Goal: Information Seeking & Learning: Learn about a topic

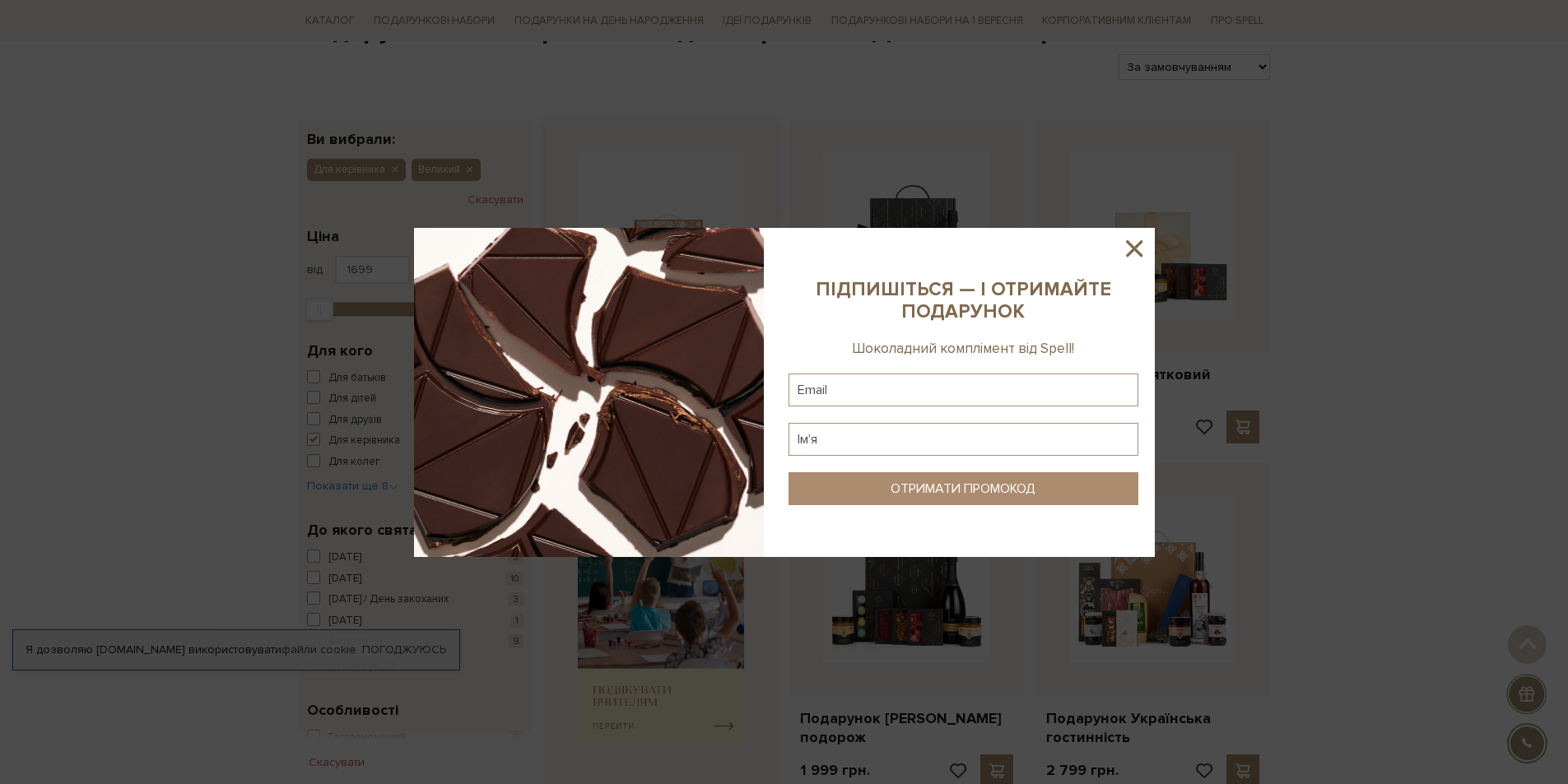
scroll to position [247, 0]
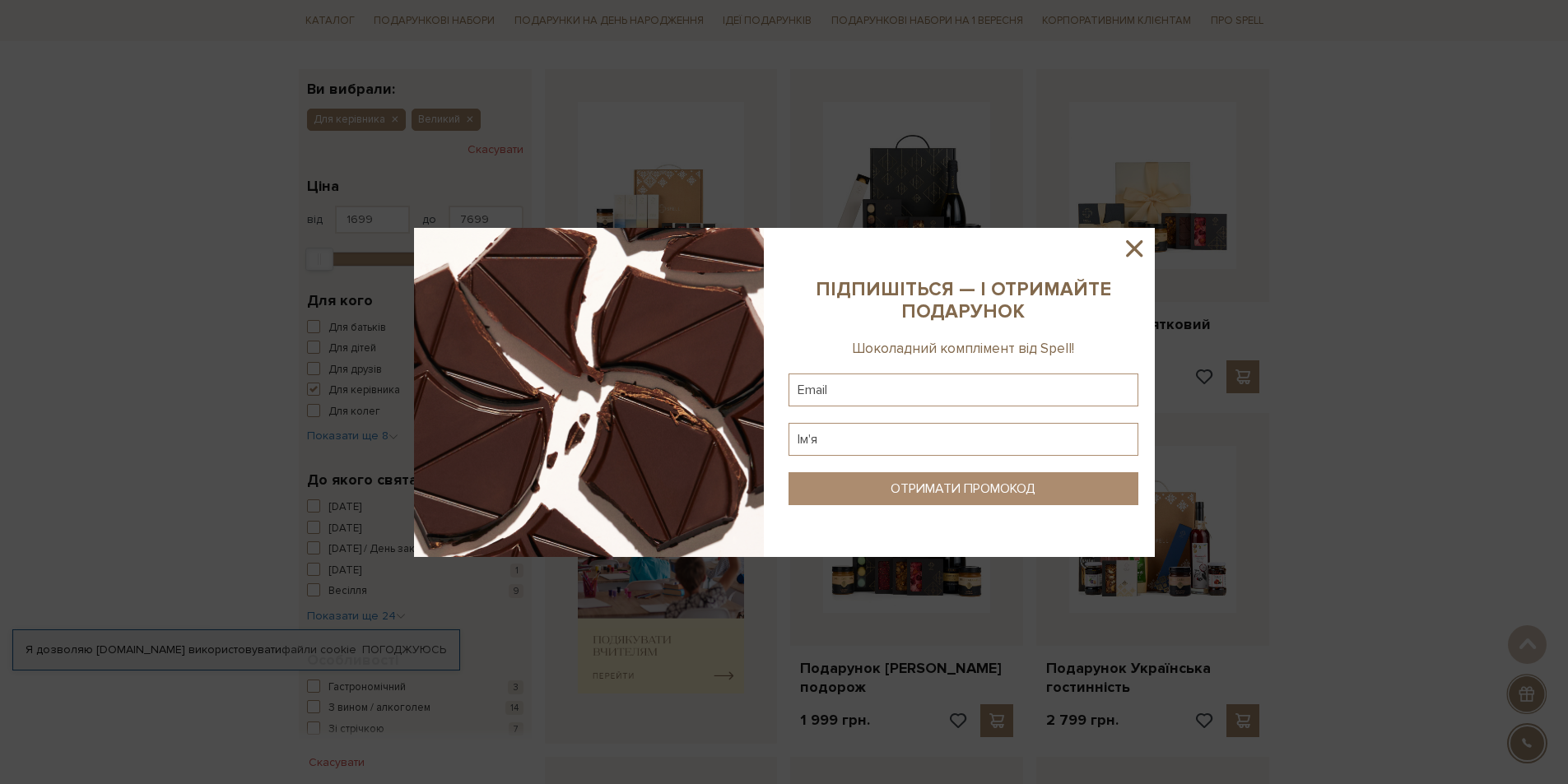
click at [1131, 252] on icon at bounding box center [1134, 248] width 17 height 17
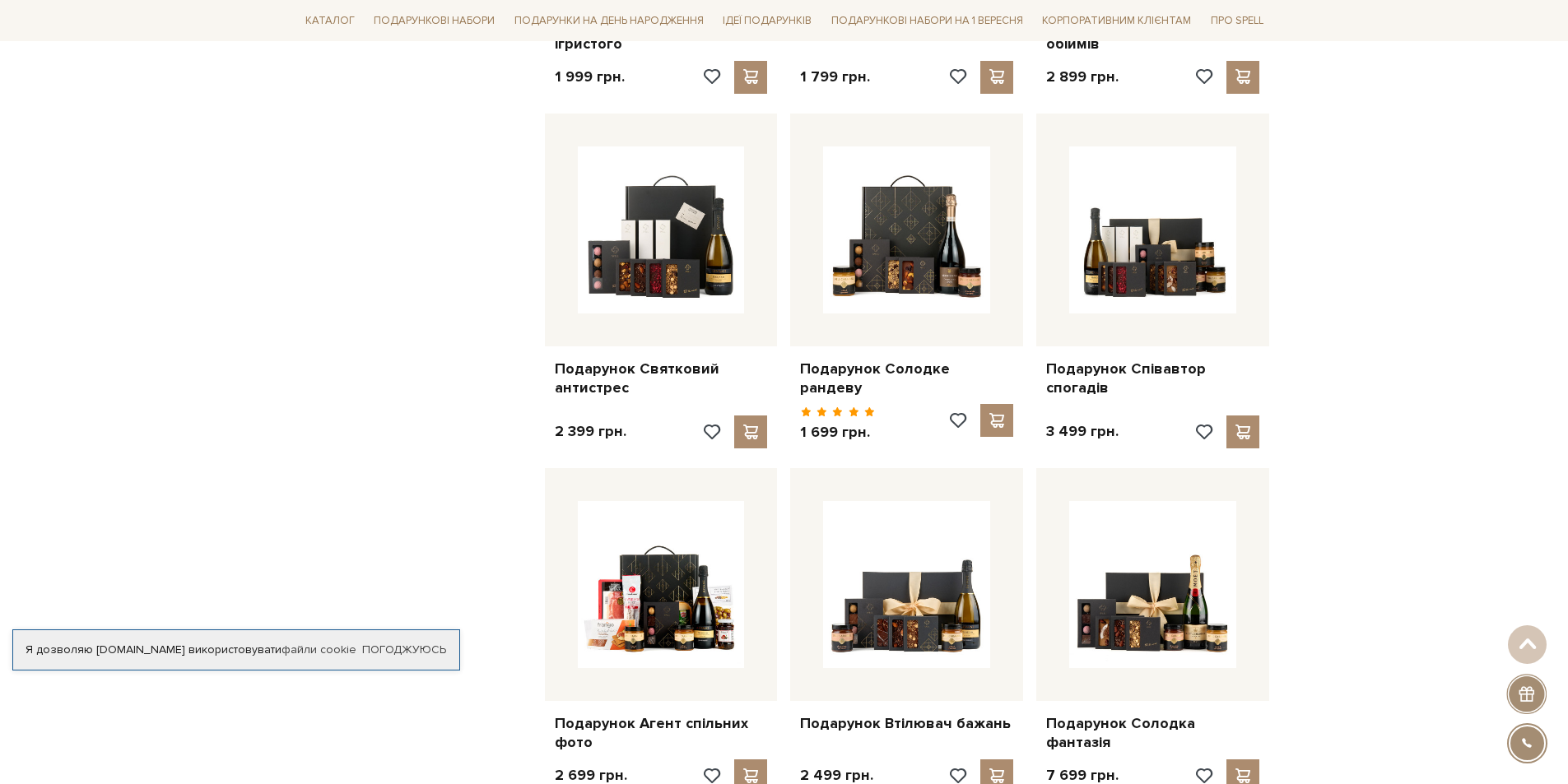
scroll to position [1316, 0]
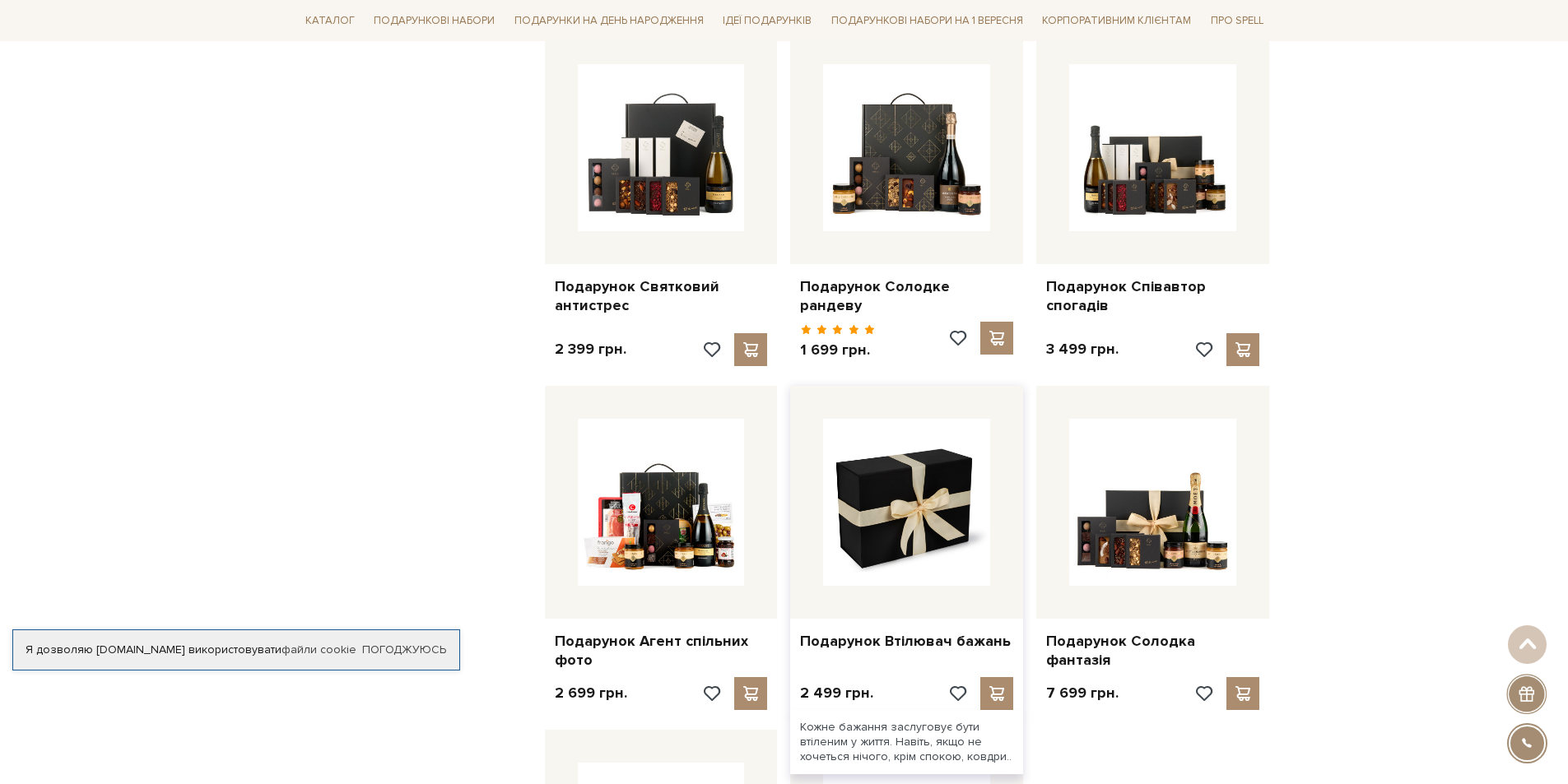
click at [924, 496] on img at bounding box center [907, 502] width 167 height 167
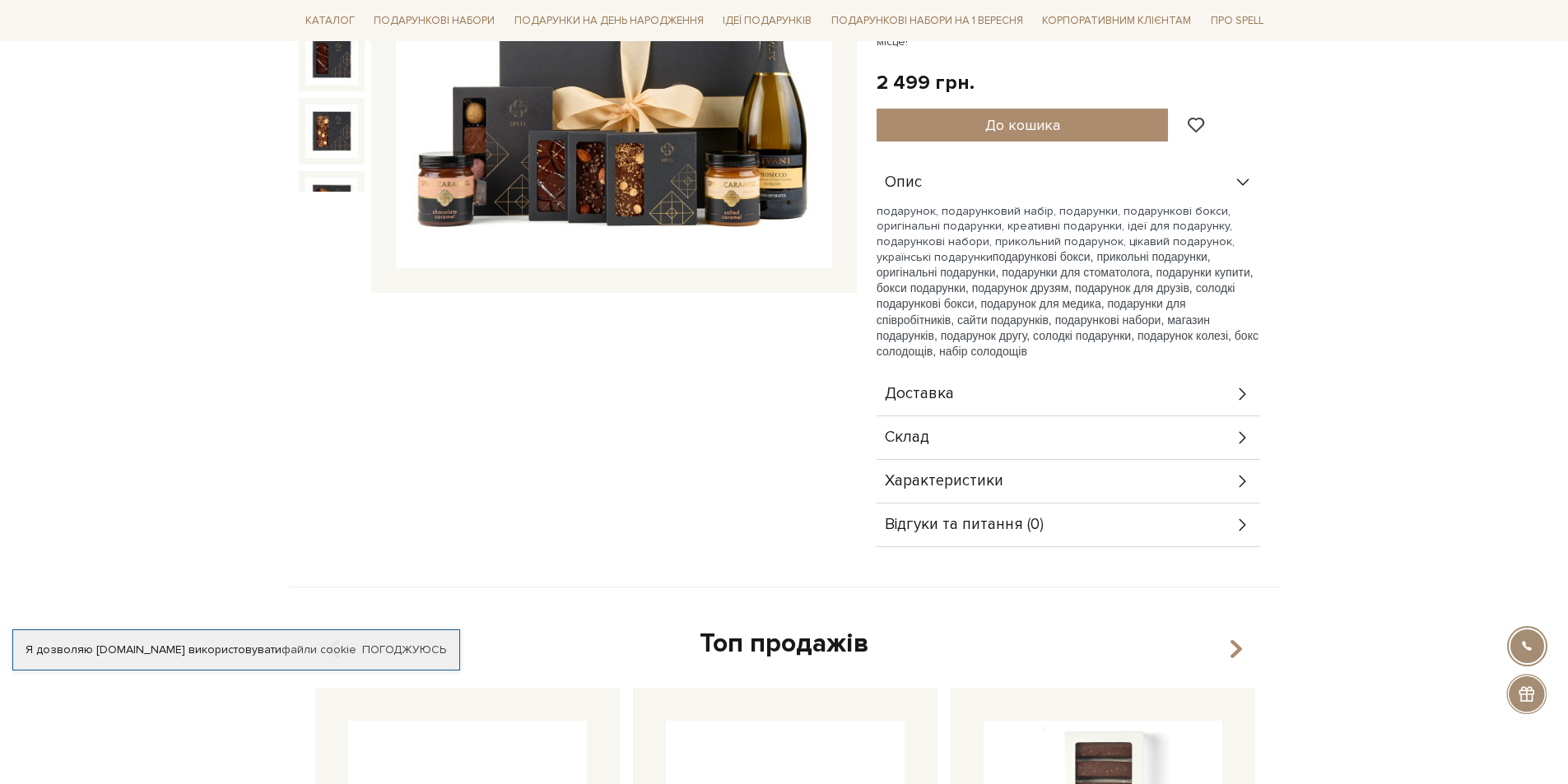
scroll to position [412, 0]
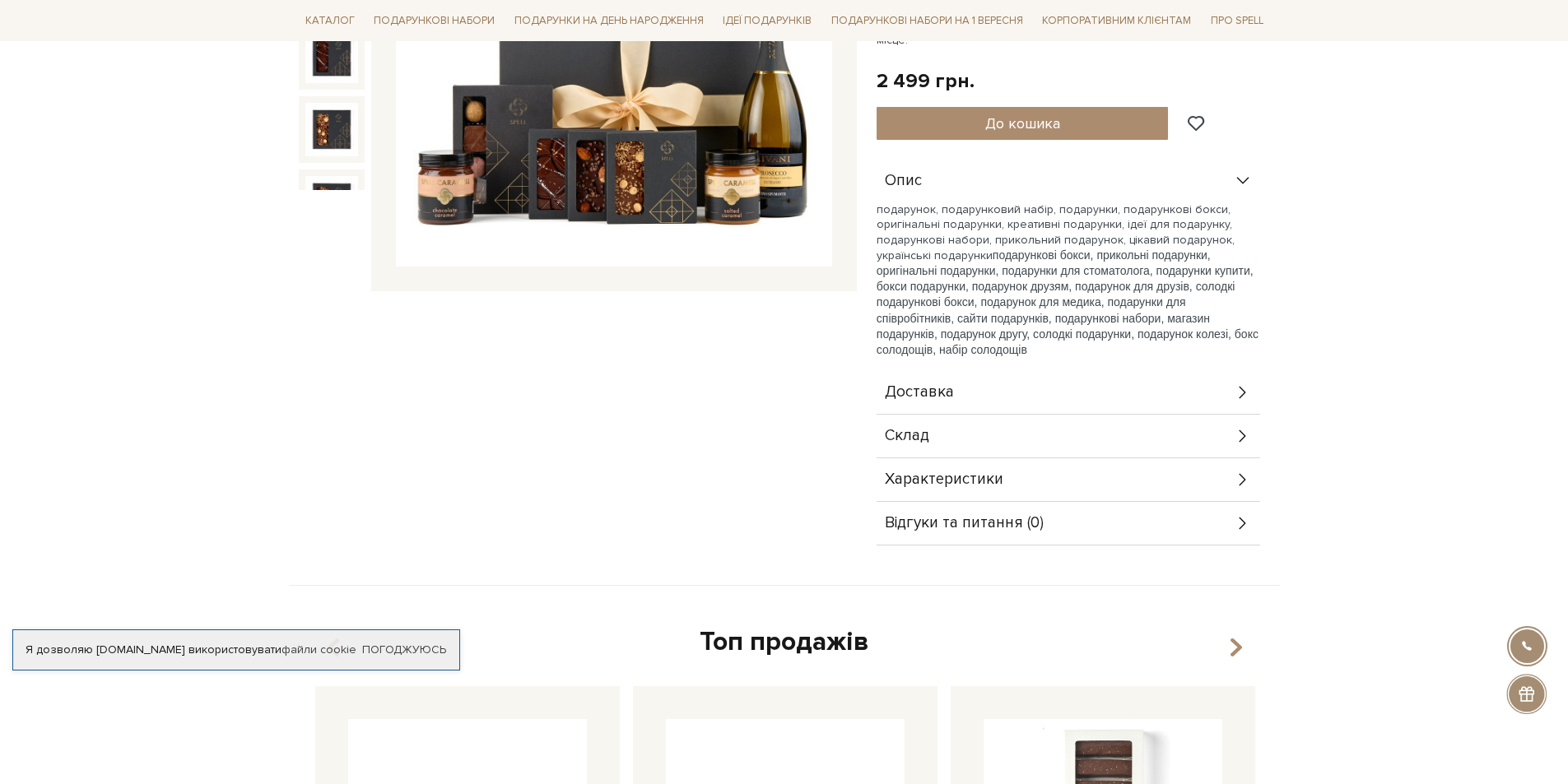
click at [1197, 414] on div "Склад" at bounding box center [1068, 436] width 383 height 43
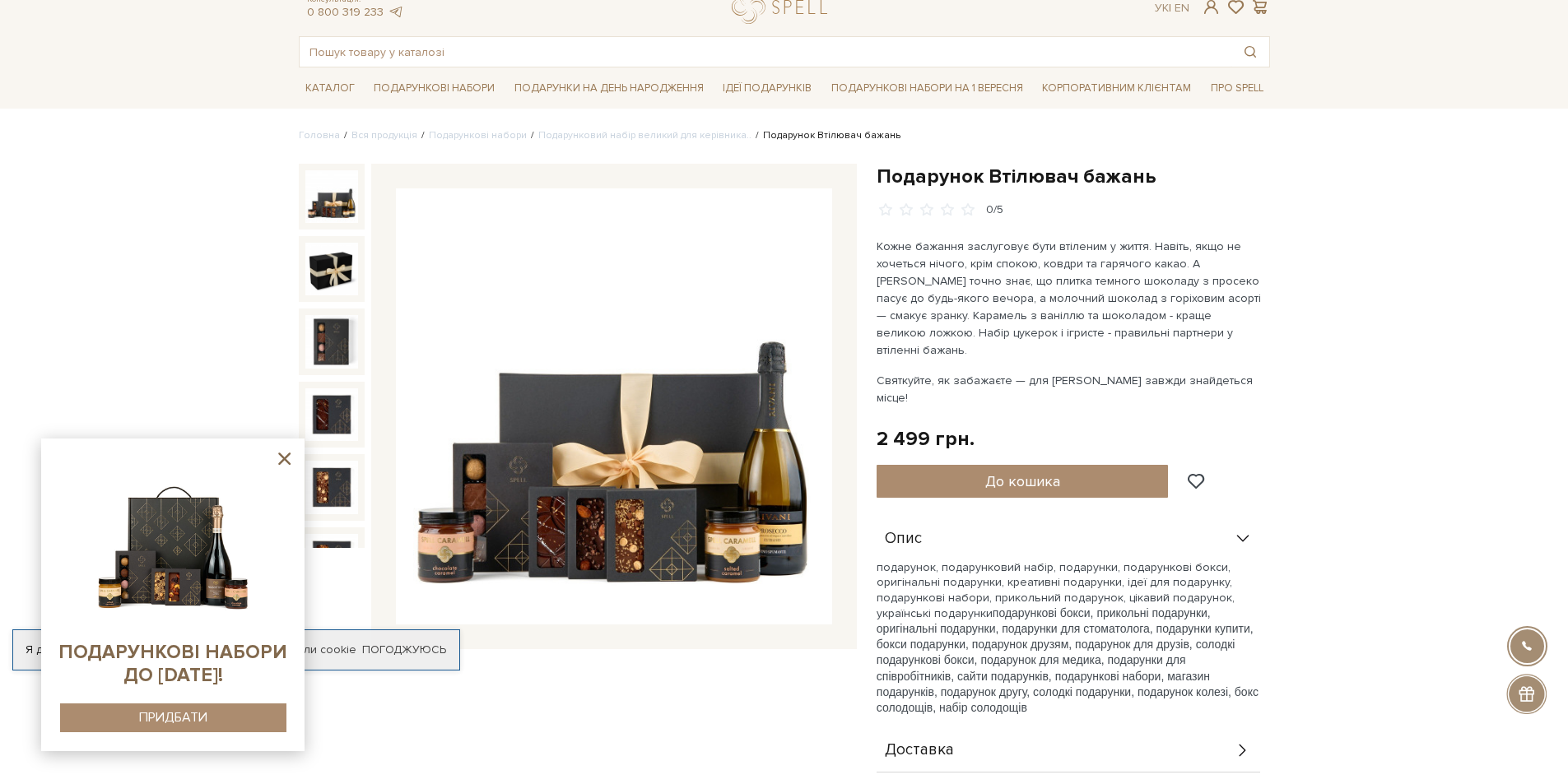
scroll to position [83, 0]
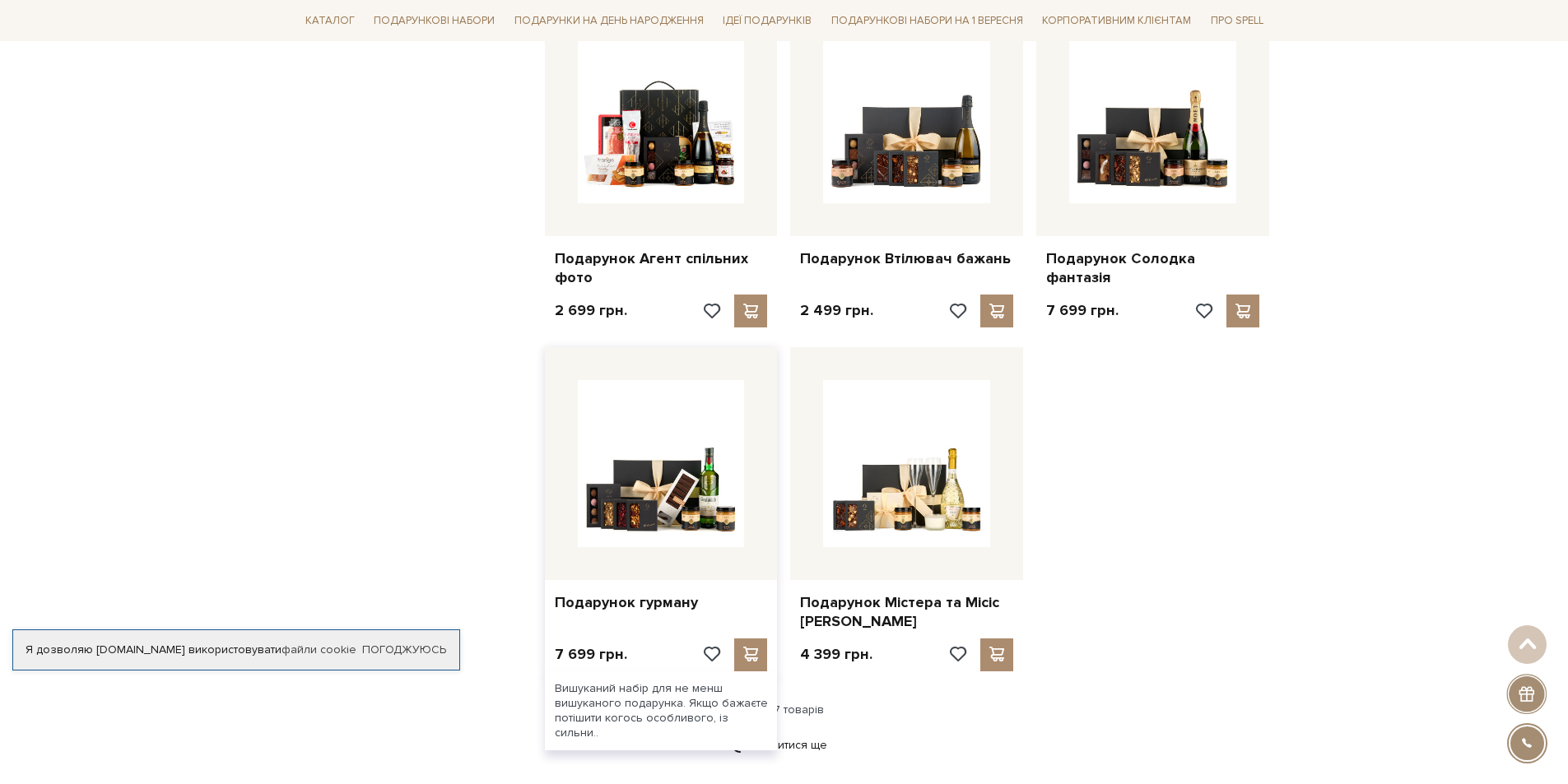
scroll to position [1728, 0]
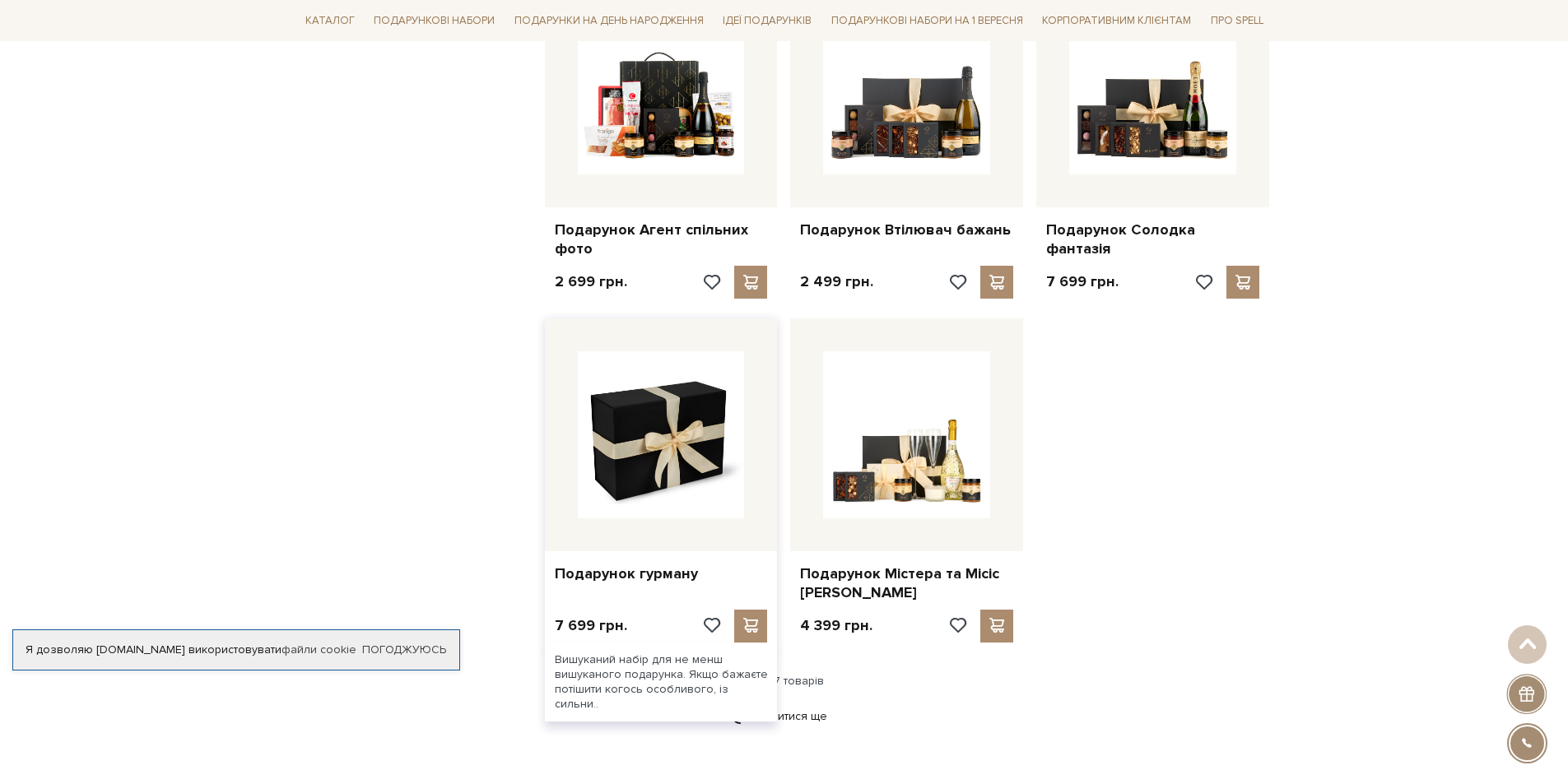
click at [668, 436] on img at bounding box center [662, 435] width 167 height 167
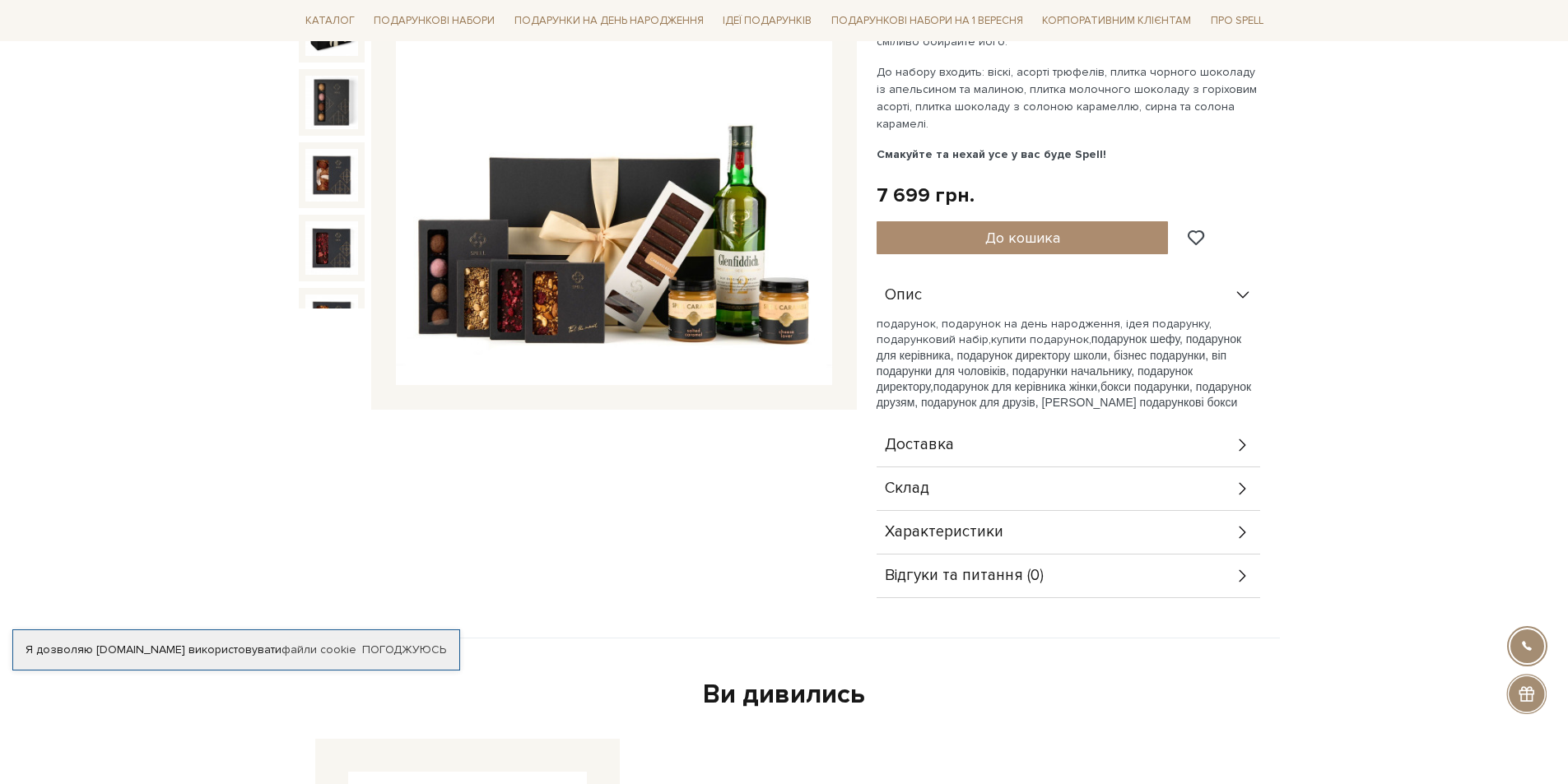
scroll to position [329, 0]
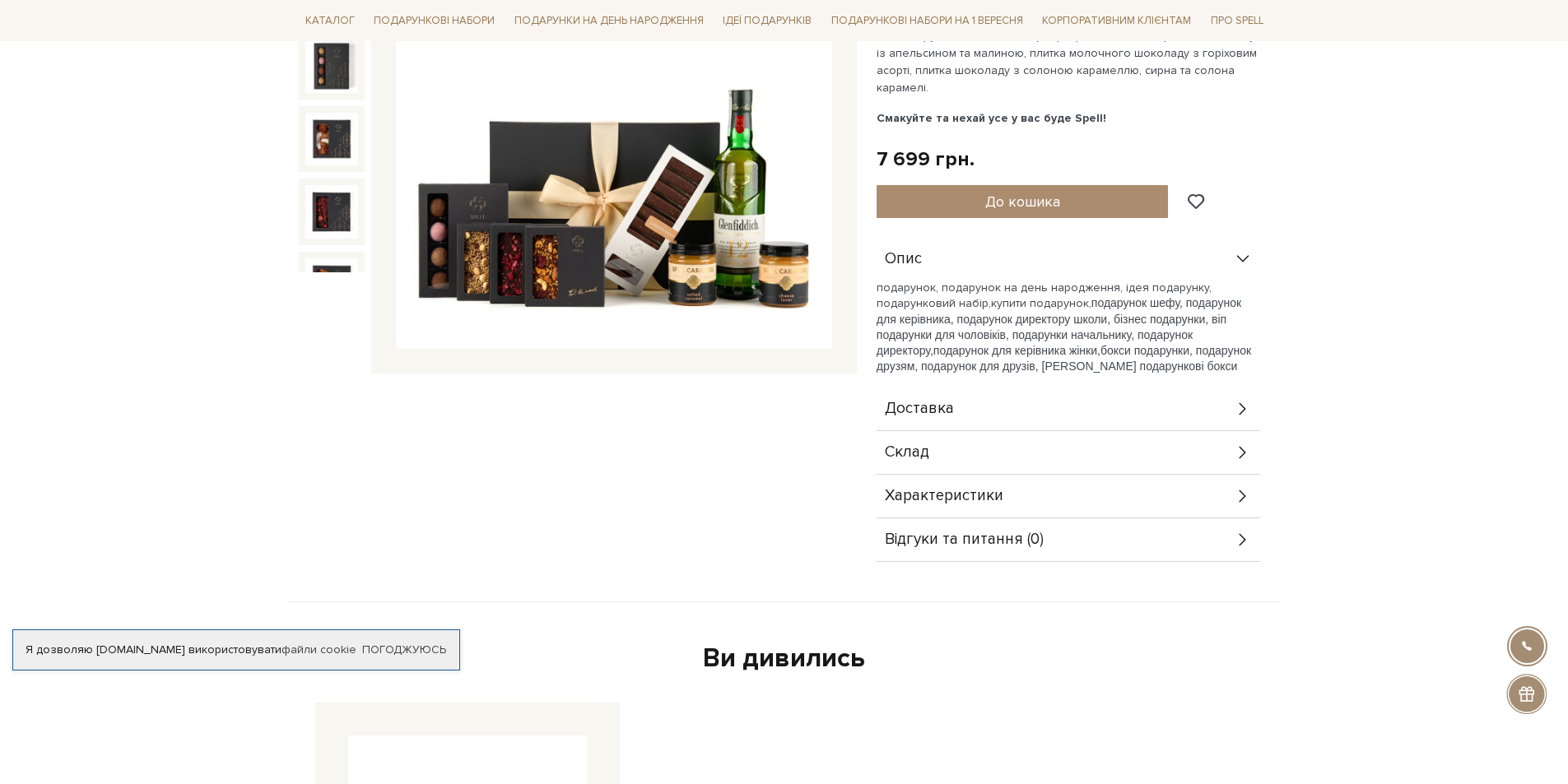
click at [965, 451] on div "Склад" at bounding box center [1068, 452] width 383 height 43
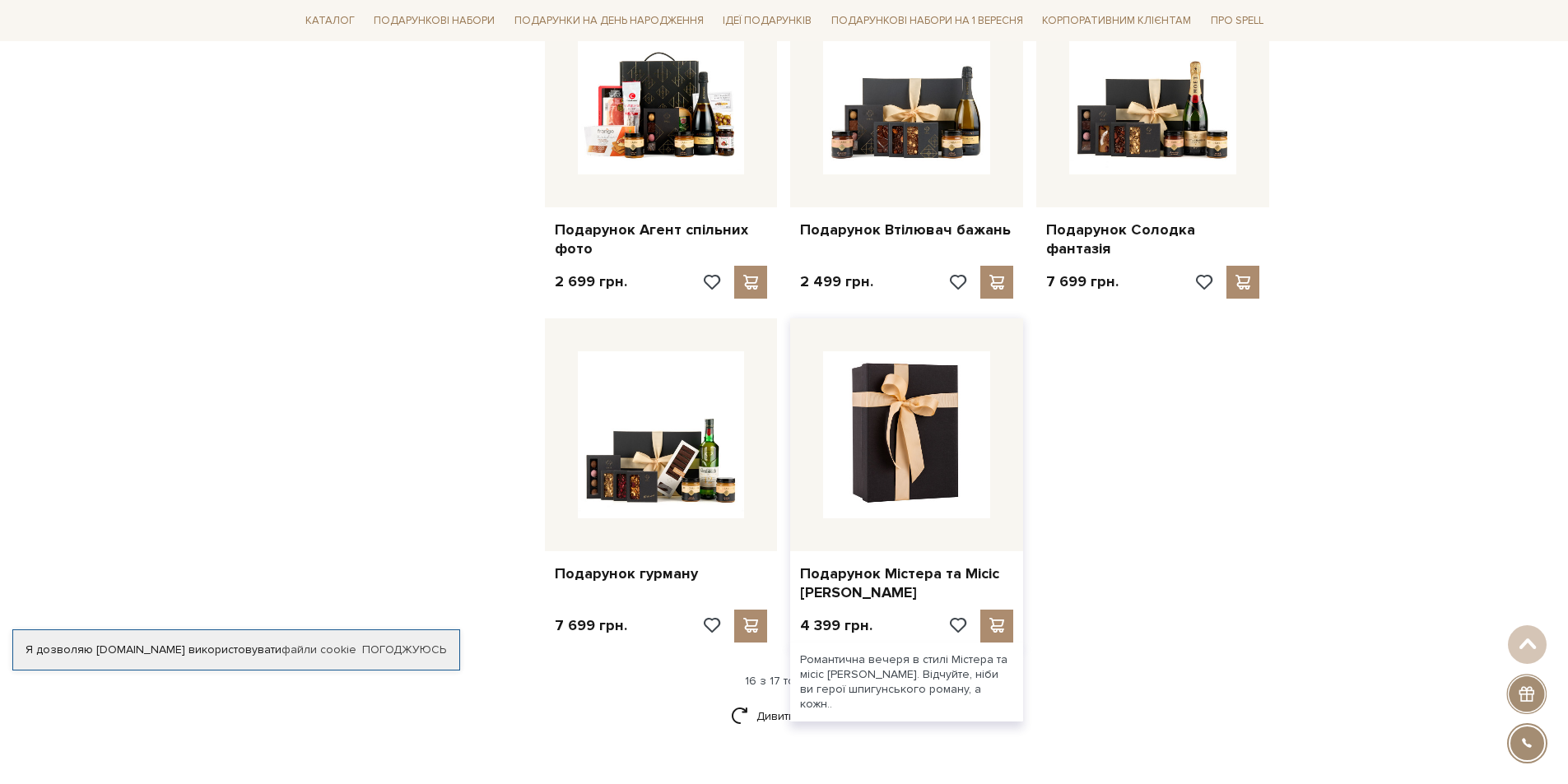
click at [868, 398] on img at bounding box center [907, 435] width 167 height 167
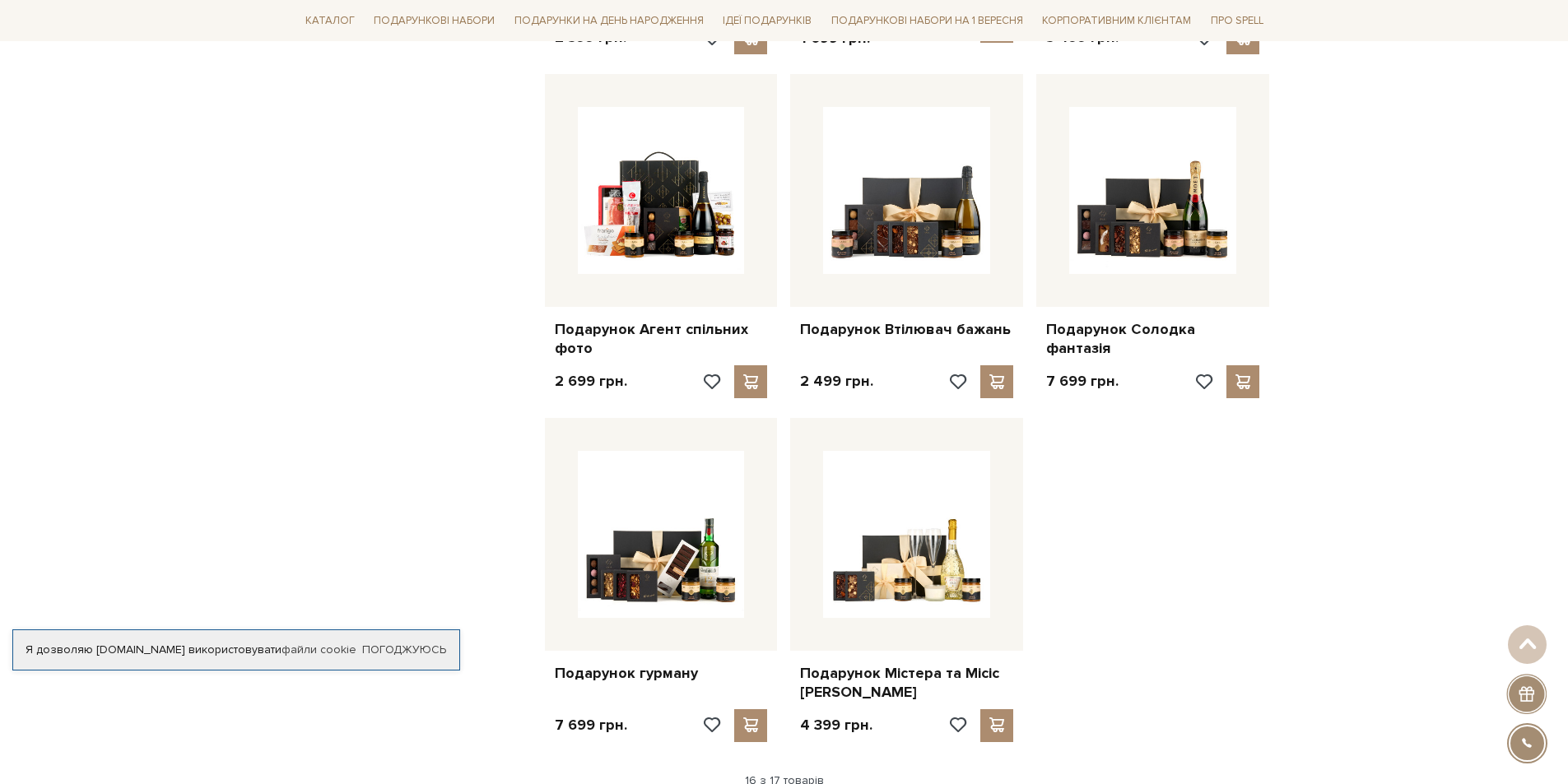
scroll to position [1564, 0]
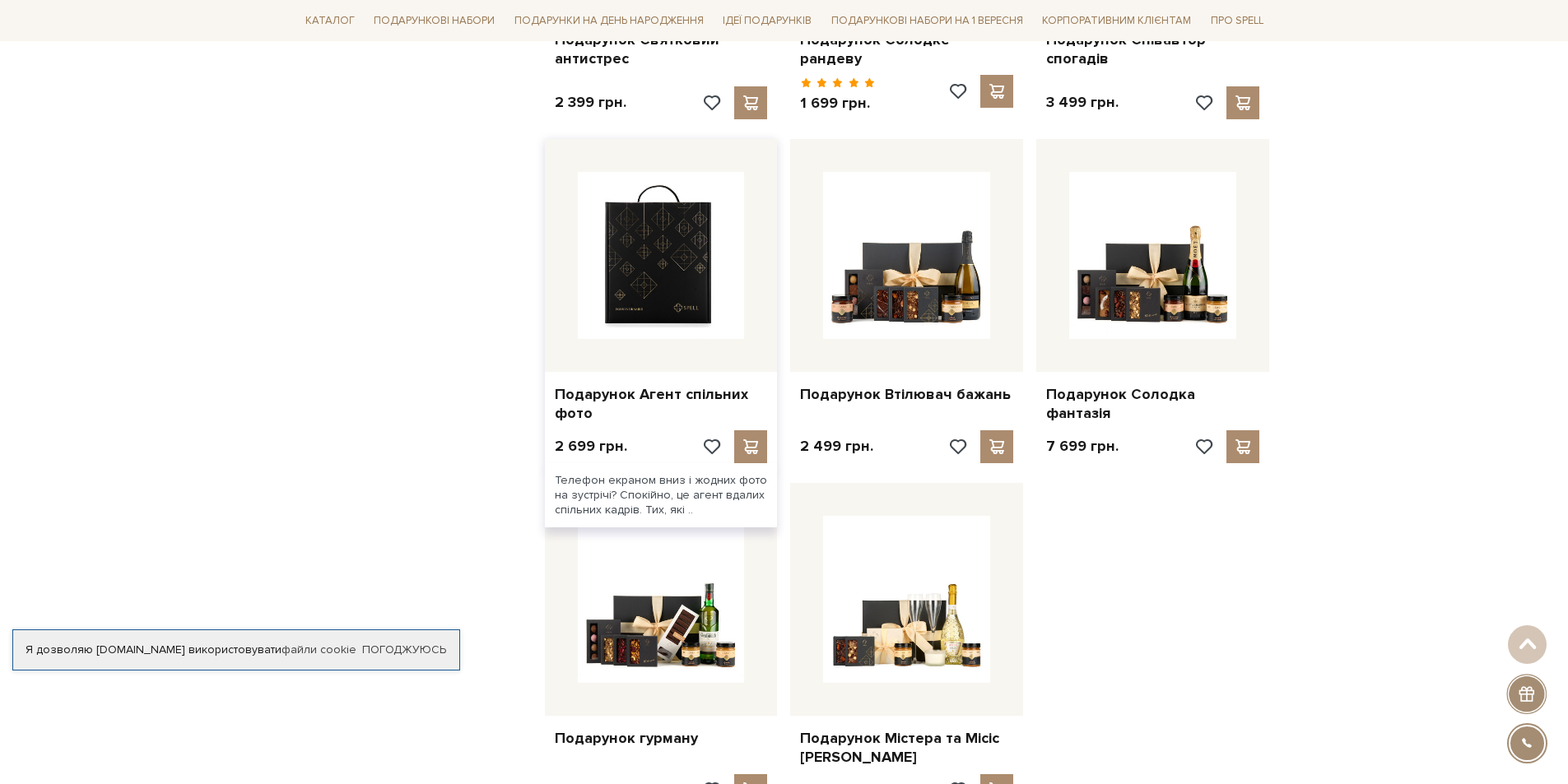
click at [680, 309] on img at bounding box center [662, 255] width 167 height 167
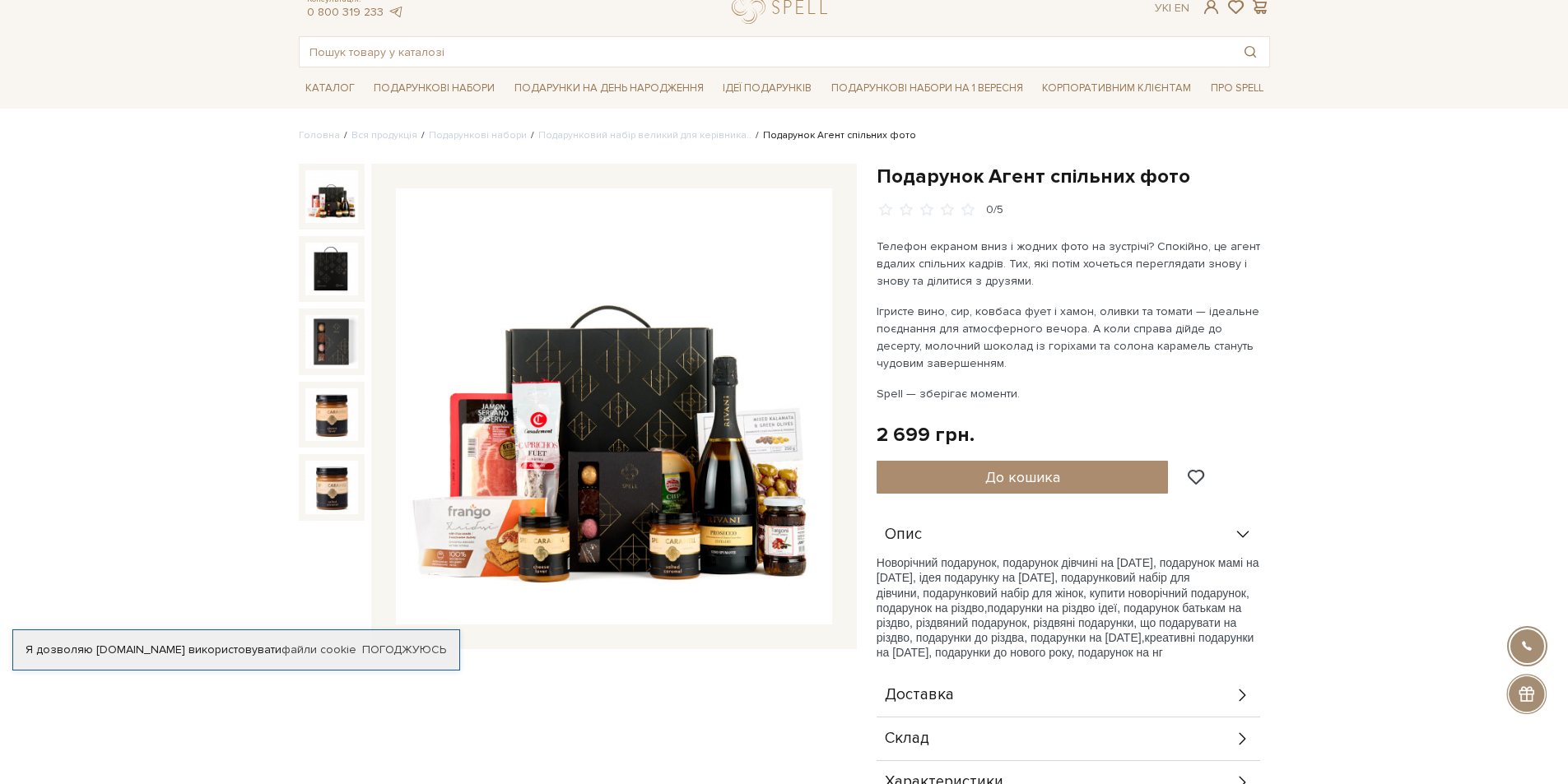
scroll to position [83, 0]
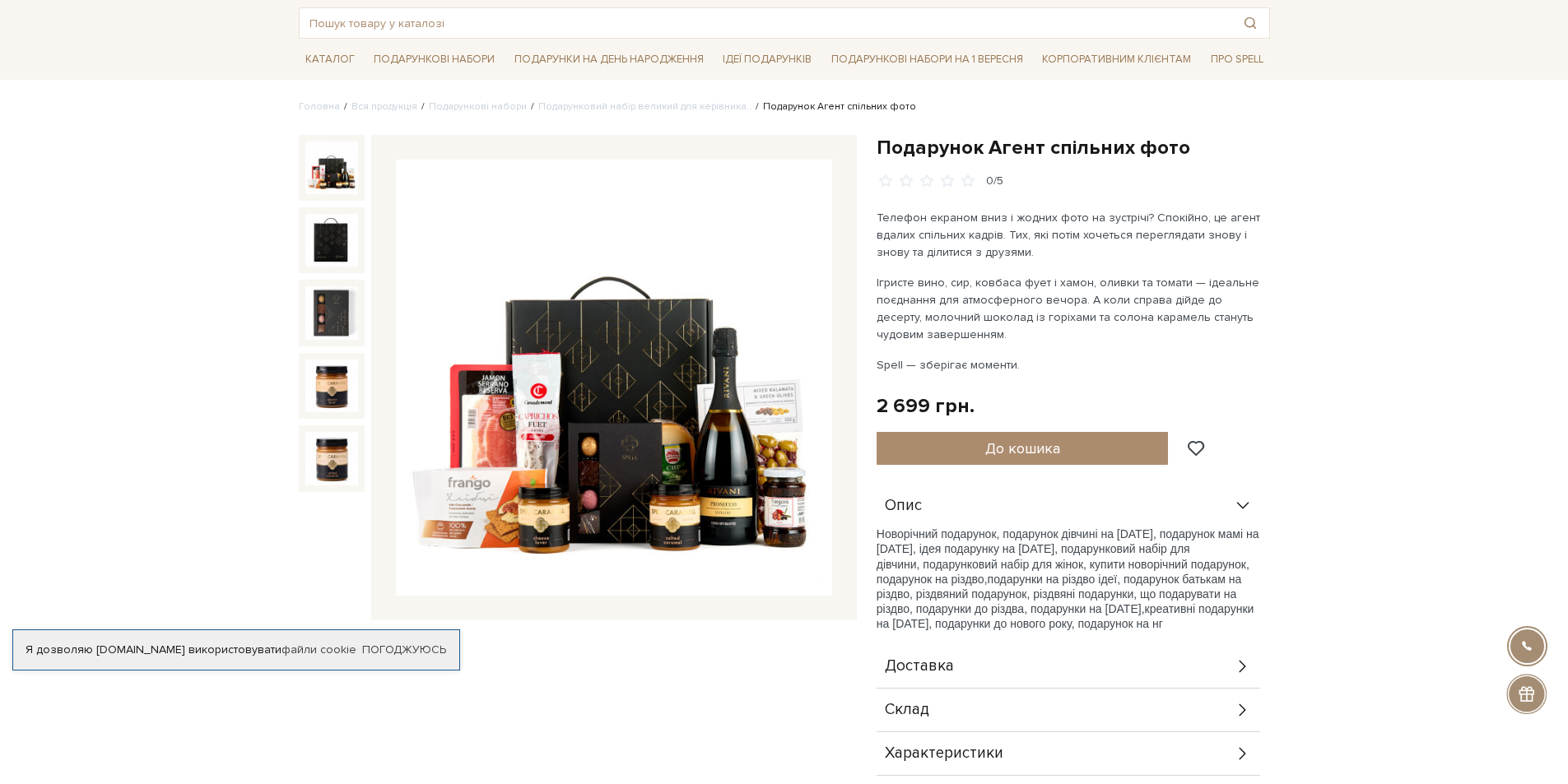
click at [1157, 709] on div "Склад" at bounding box center [1068, 710] width 383 height 43
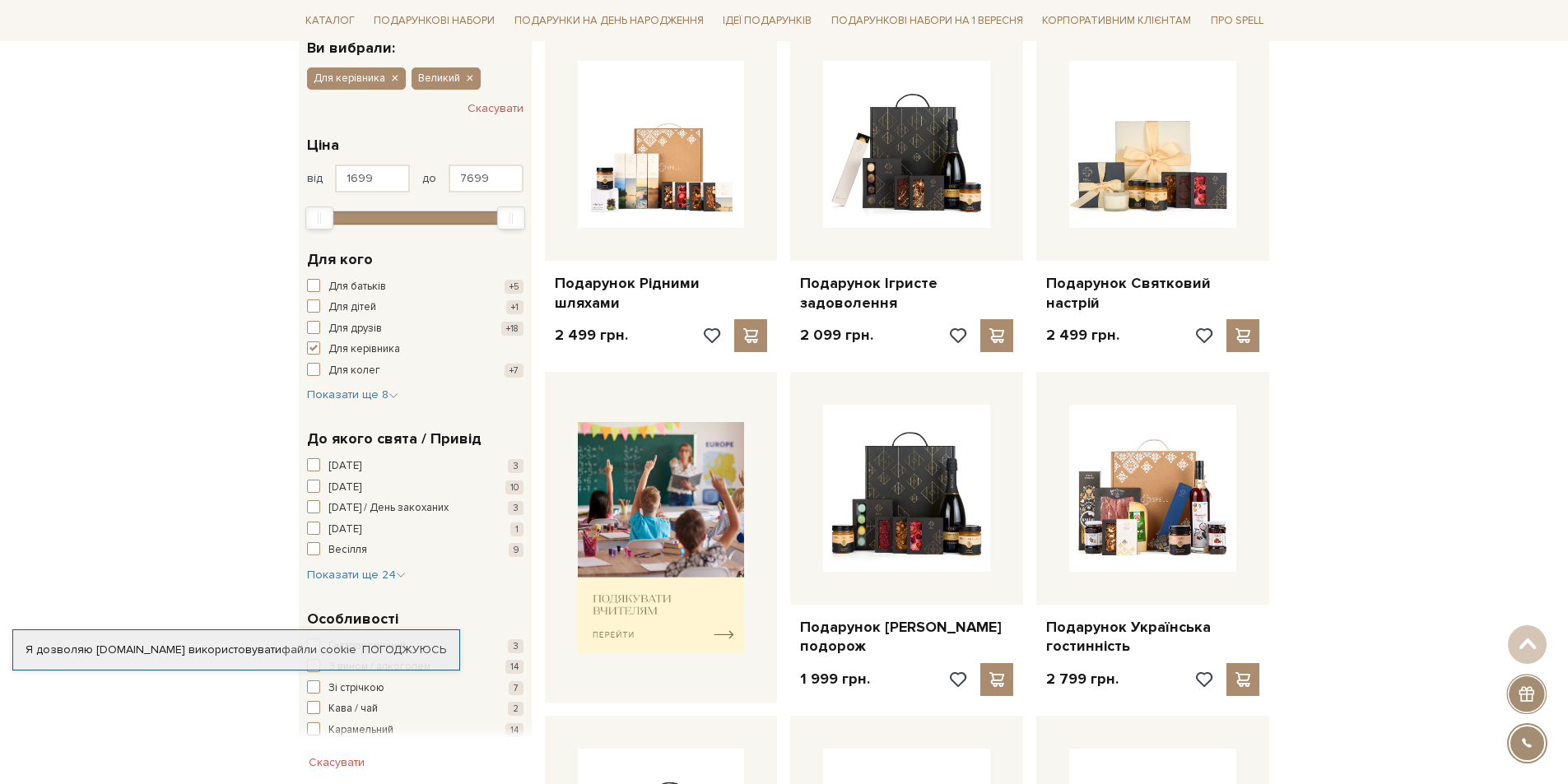
scroll to position [247, 0]
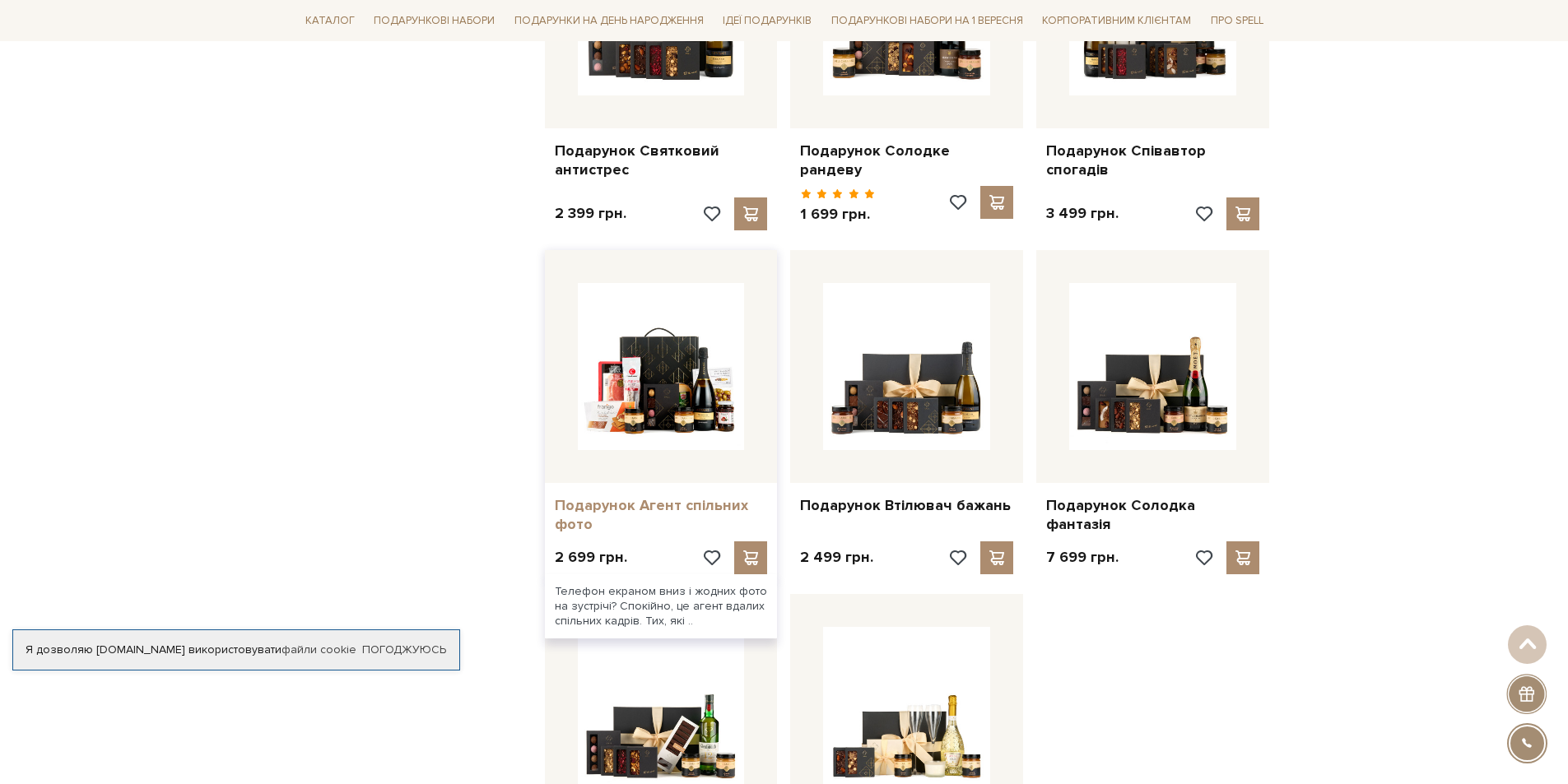
scroll to position [1481, 0]
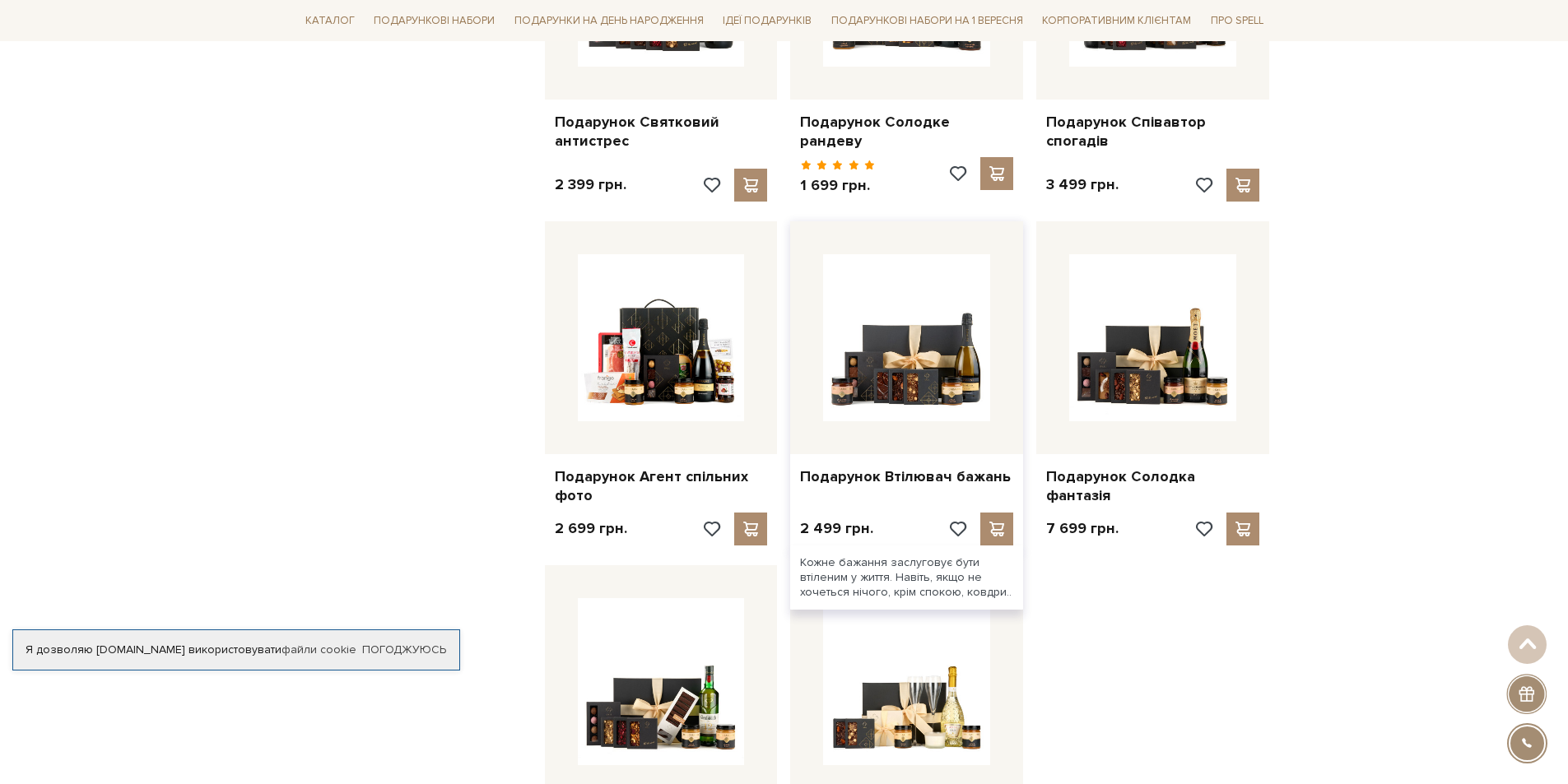
click at [866, 436] on div at bounding box center [907, 338] width 233 height 233
click at [906, 468] on link "Подарунок Втілювач бажань" at bounding box center [907, 476] width 213 height 19
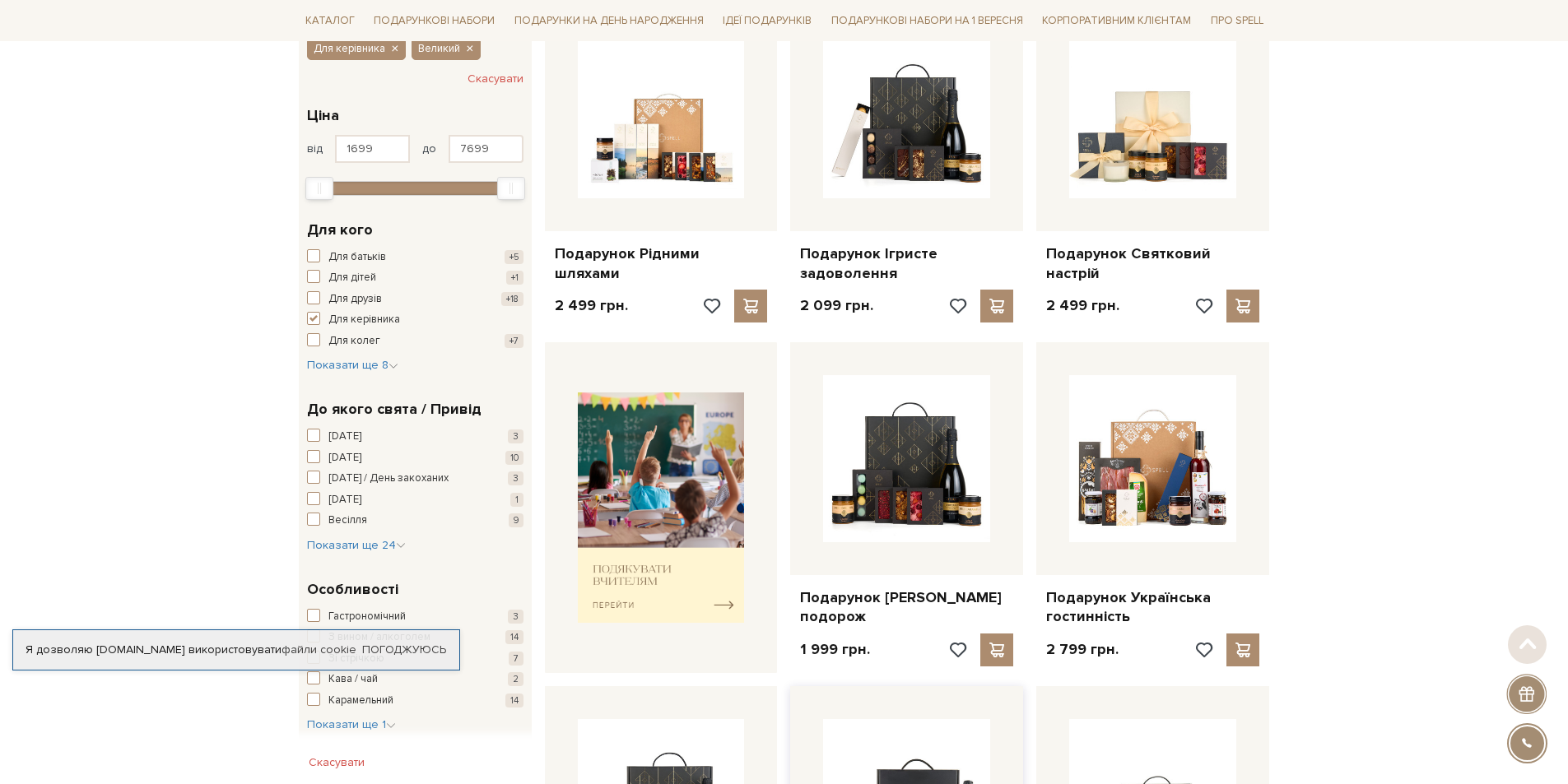
scroll to position [329, 0]
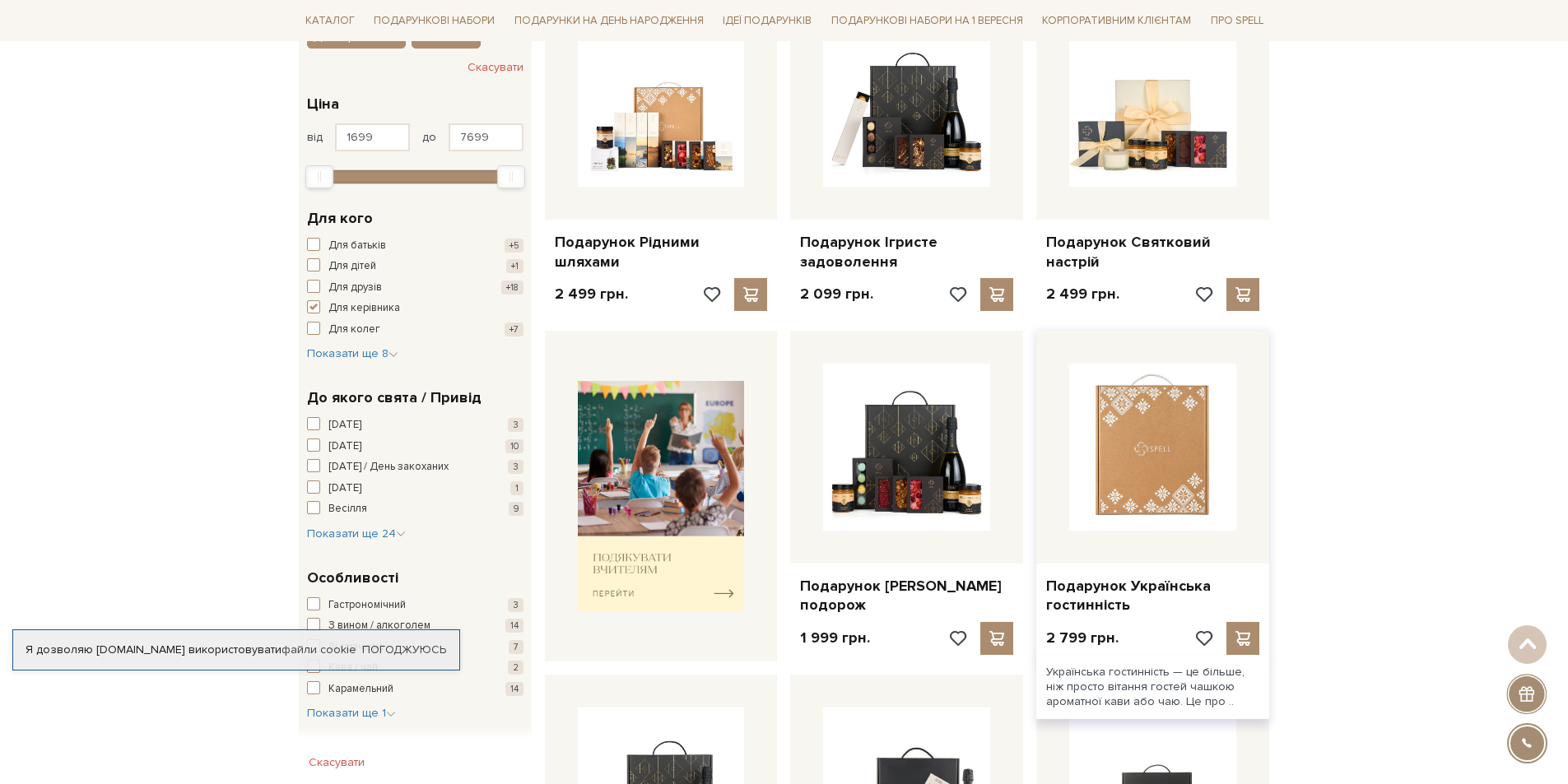
click at [1165, 477] on img at bounding box center [1153, 447] width 167 height 167
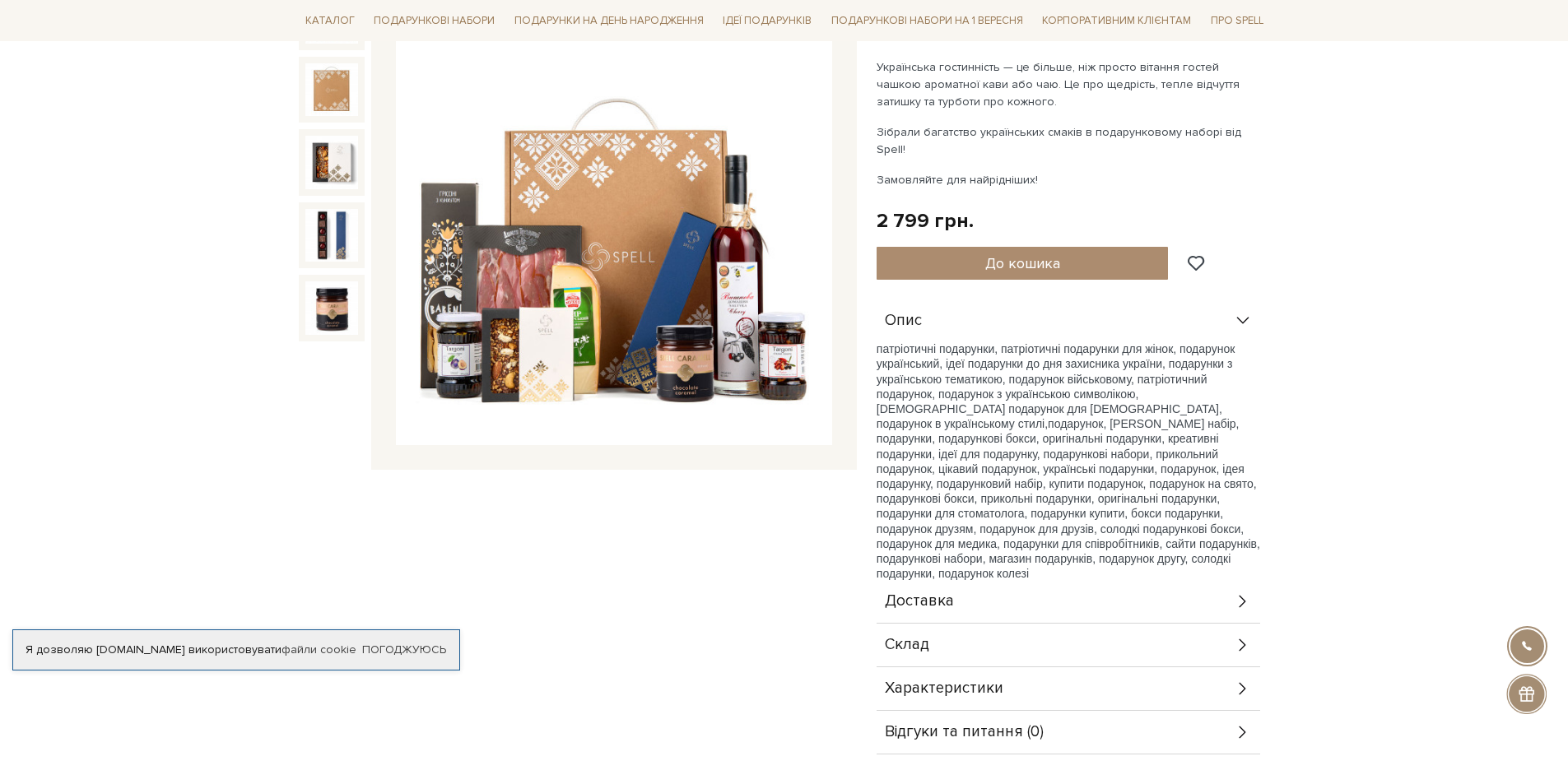
scroll to position [247, 0]
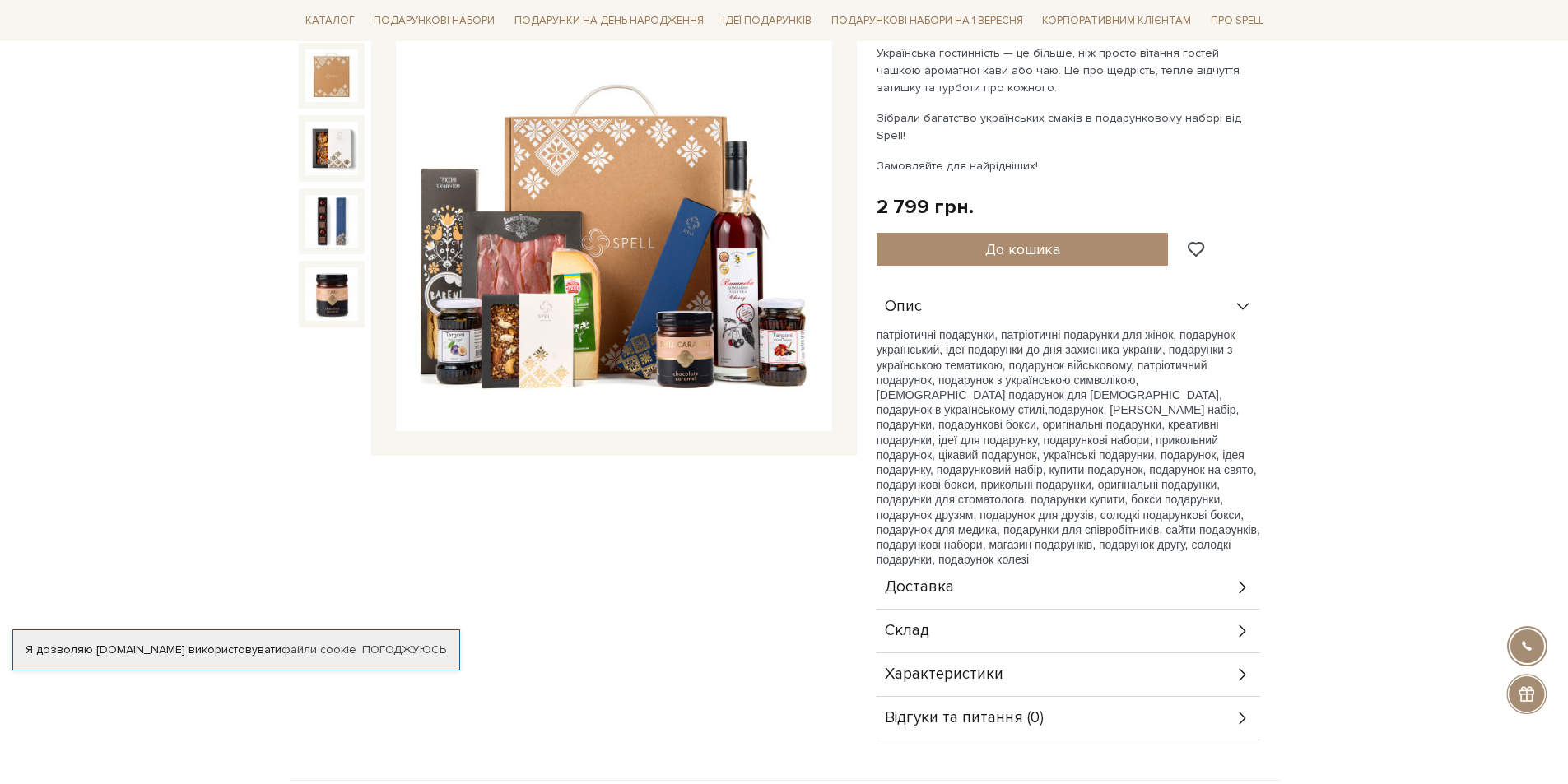
click at [1195, 610] on div "Склад" at bounding box center [1068, 631] width 383 height 43
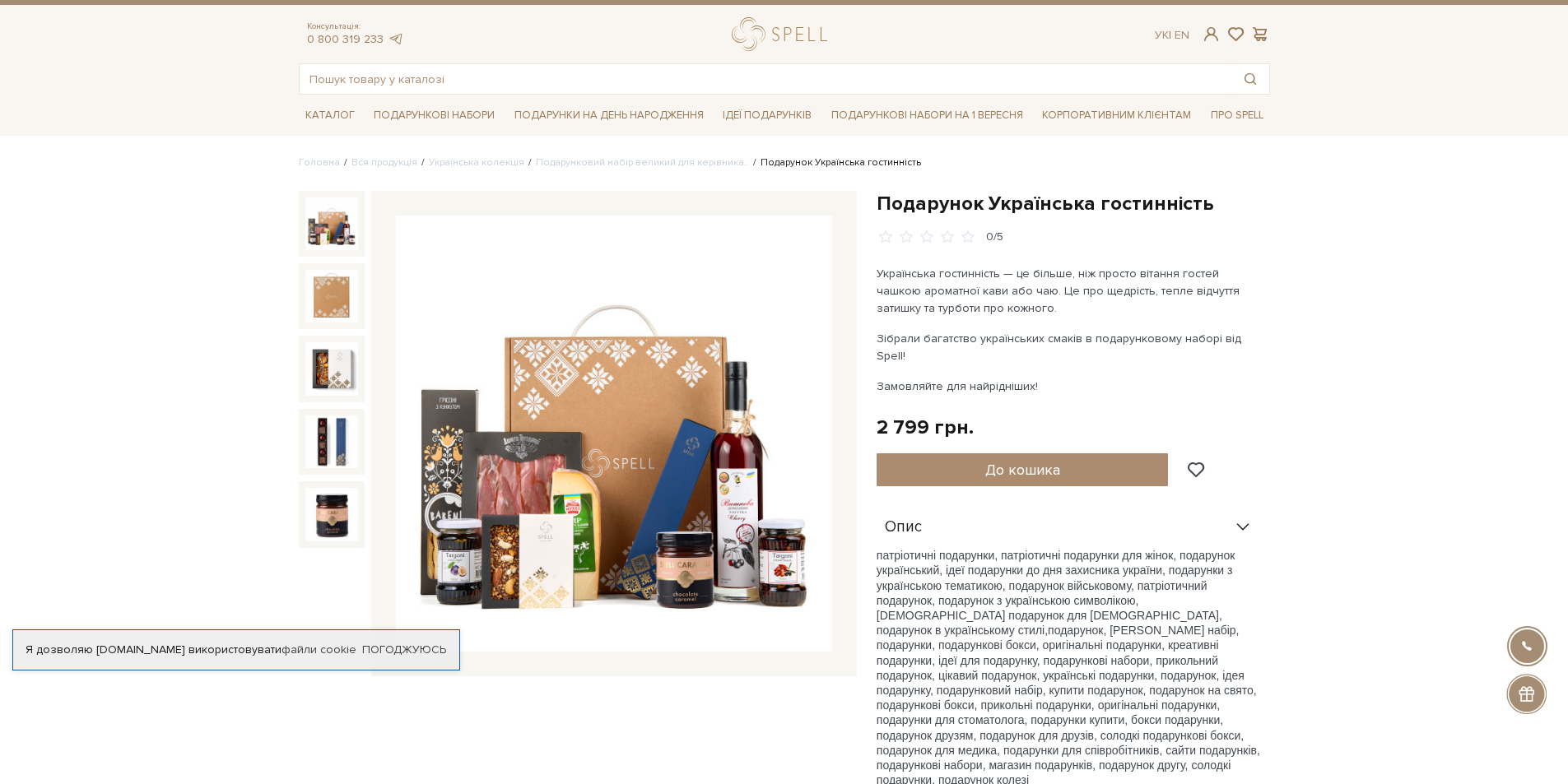
scroll to position [0, 0]
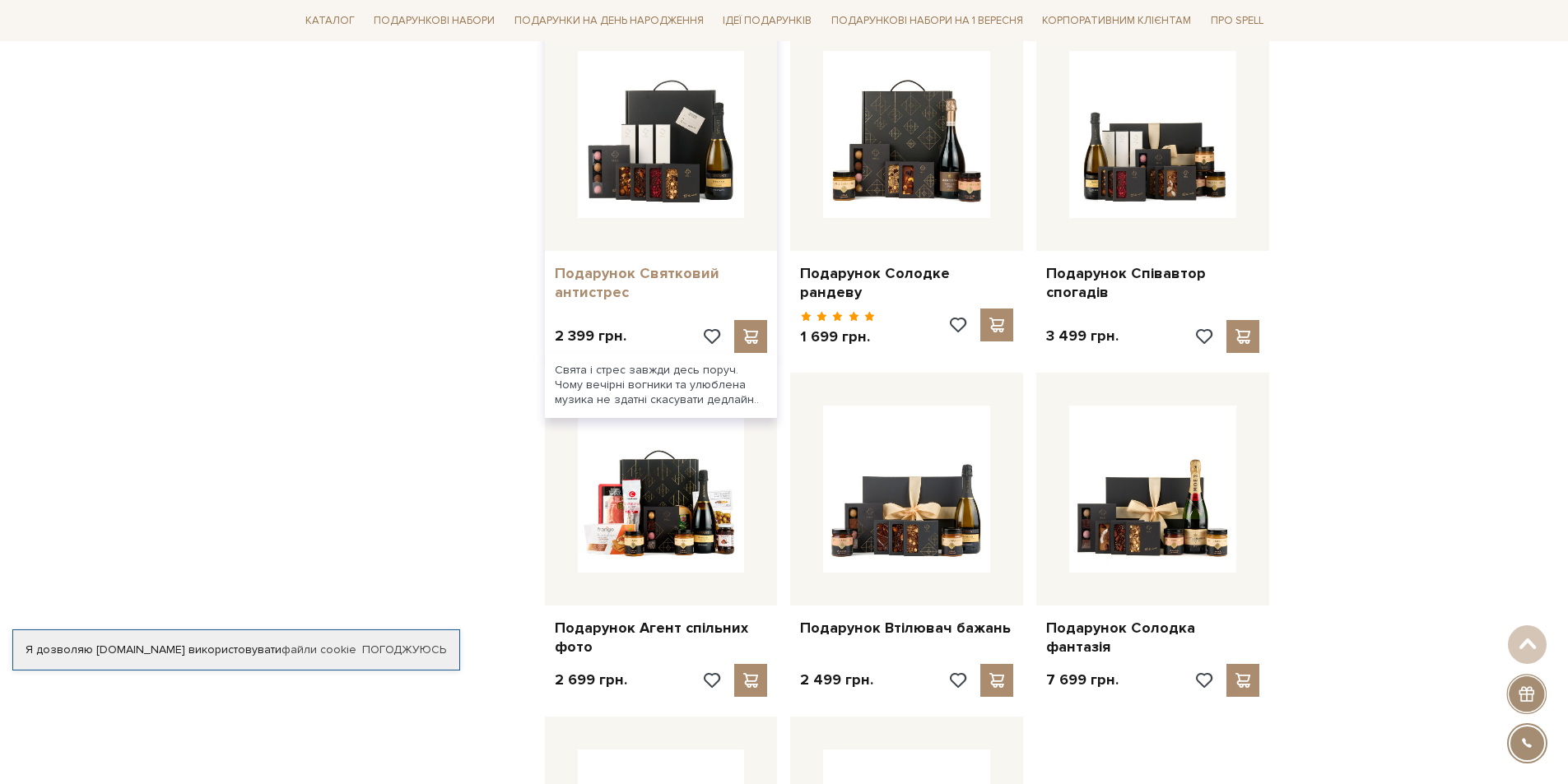
scroll to position [1316, 0]
